Goal: Information Seeking & Learning: Learn about a topic

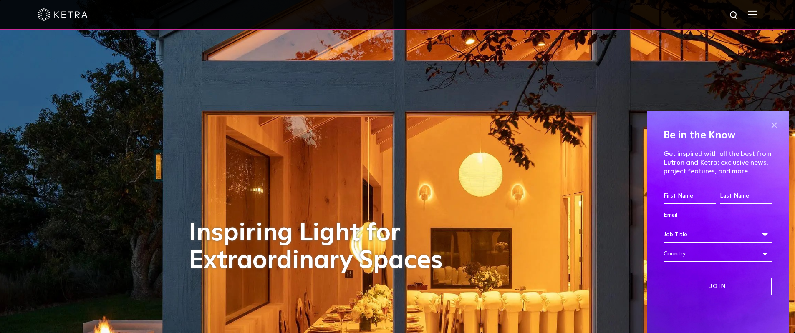
click at [772, 124] on span at bounding box center [774, 125] width 13 height 13
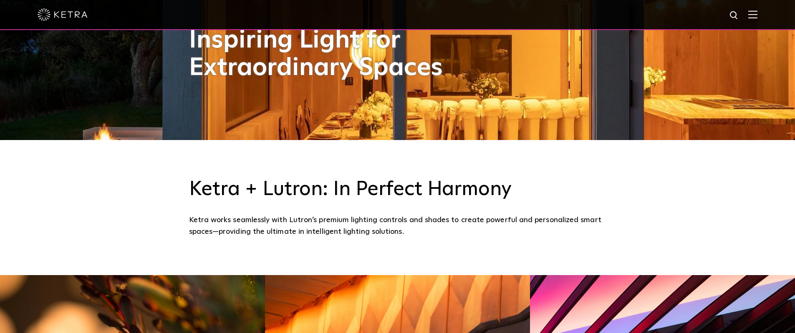
scroll to position [250, 0]
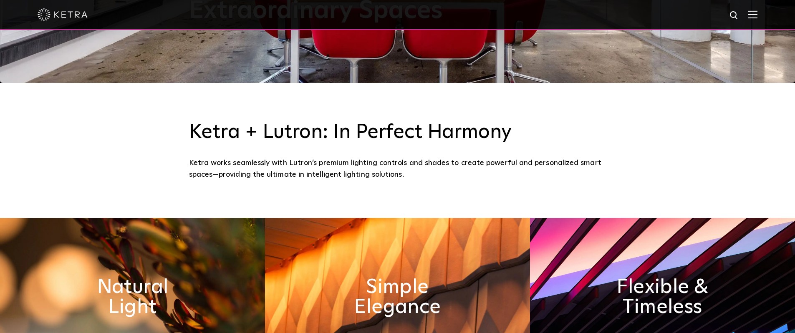
click at [757, 15] on img at bounding box center [752, 14] width 9 height 8
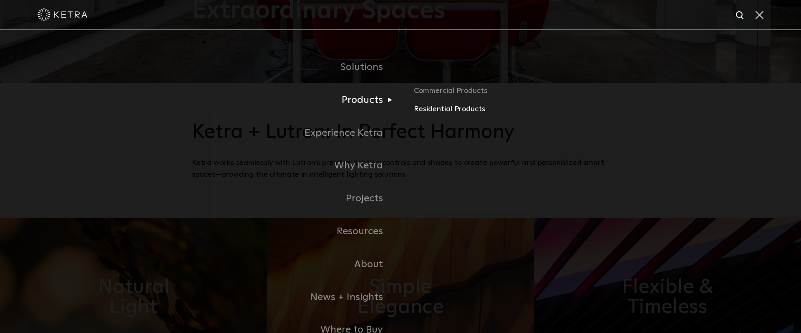
click at [432, 108] on link "Residential Products" at bounding box center [511, 109] width 195 height 12
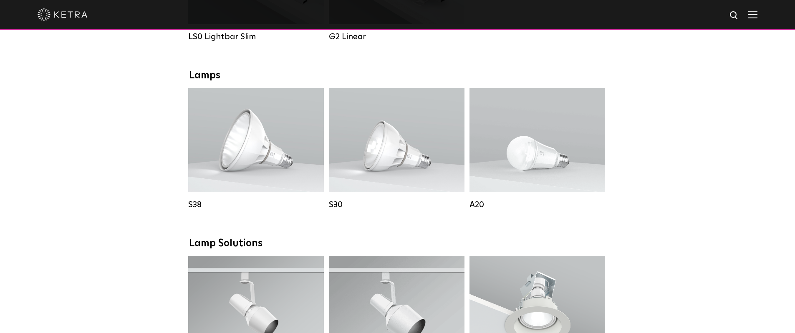
scroll to position [417, 0]
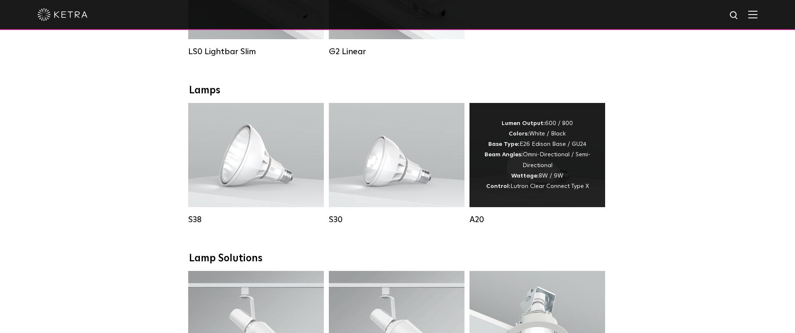
click at [557, 175] on div "Lumen Output: 600 / 800 Colors: White / Black Base Type: E26 Edison Base / GU24…" at bounding box center [537, 155] width 111 height 73
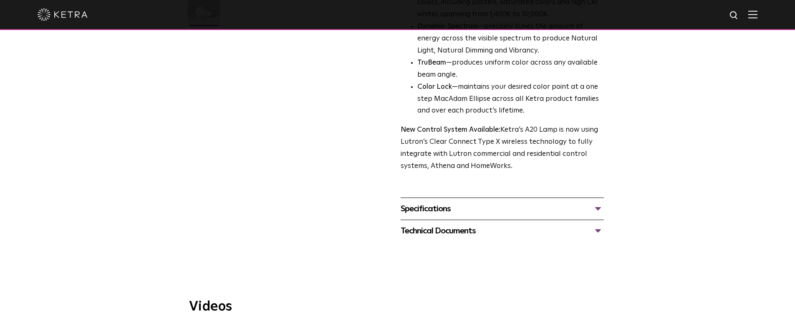
scroll to position [292, 0]
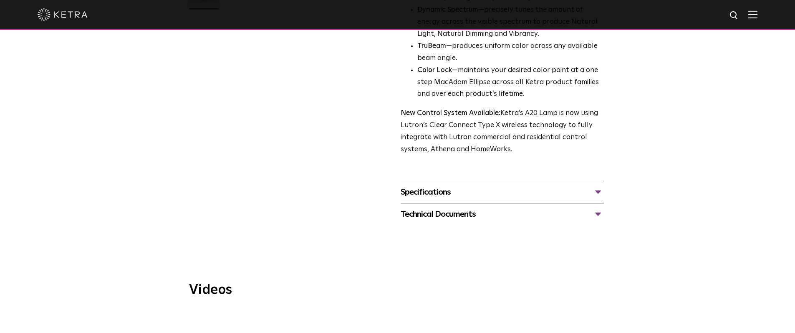
click at [596, 186] on div "Specifications" at bounding box center [502, 192] width 203 height 13
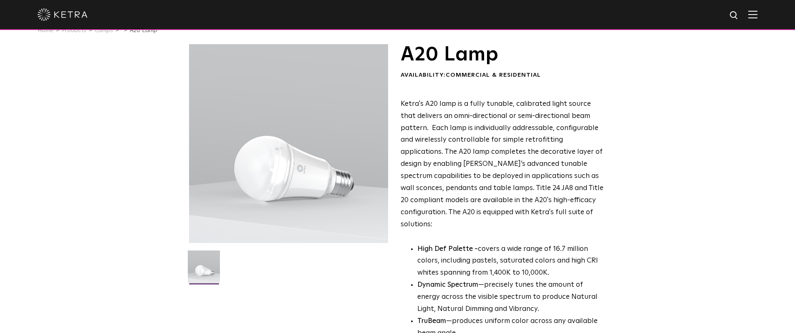
scroll to position [0, 0]
